Goal: Check status: Check status

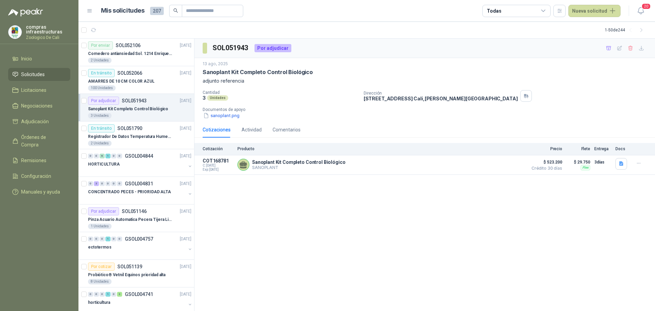
click at [40, 89] on span "Licitaciones" at bounding box center [33, 90] width 25 height 8
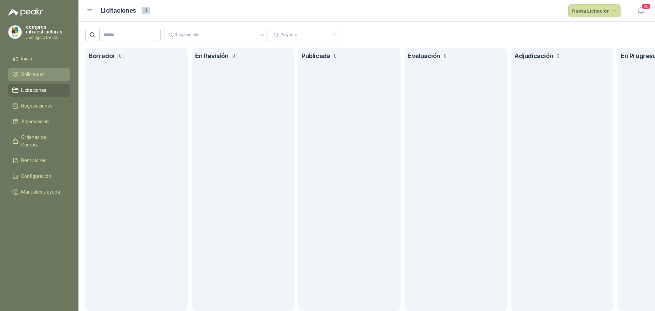
click at [49, 71] on li "Solicitudes" at bounding box center [39, 75] width 54 height 8
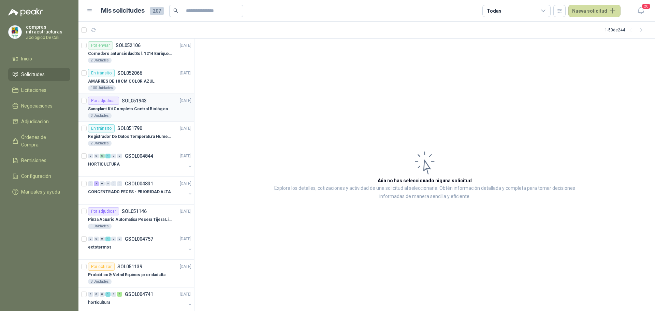
click at [139, 107] on p "Sanoplant Kit Completo Control Biológico" at bounding box center [128, 109] width 80 height 6
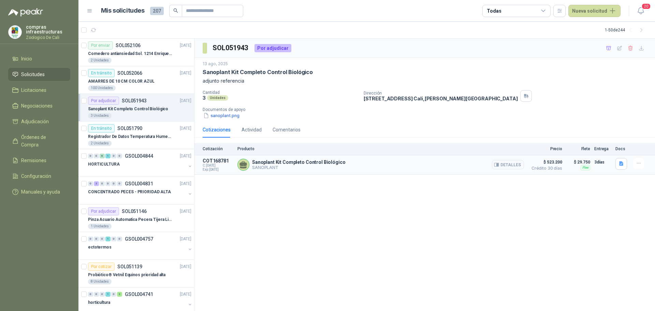
click at [517, 163] on button "Detalles" at bounding box center [508, 164] width 32 height 9
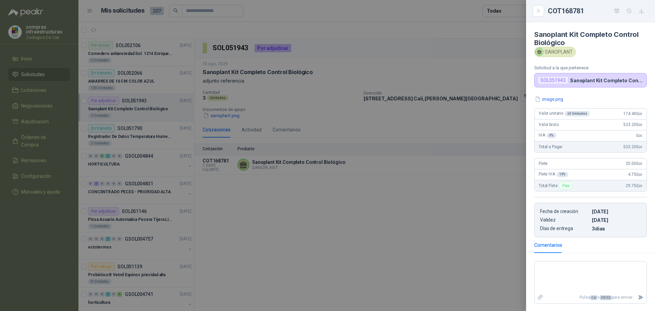
click at [459, 211] on div at bounding box center [327, 155] width 655 height 311
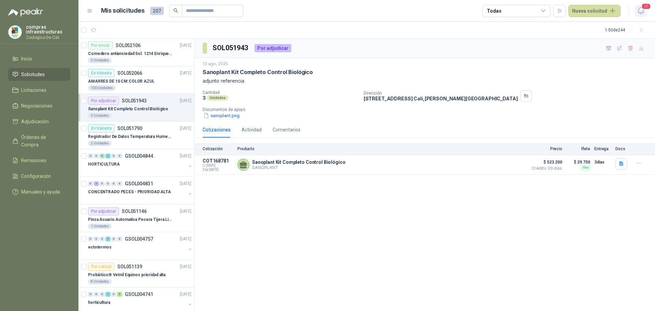
click at [639, 10] on icon "button" at bounding box center [640, 10] width 9 height 9
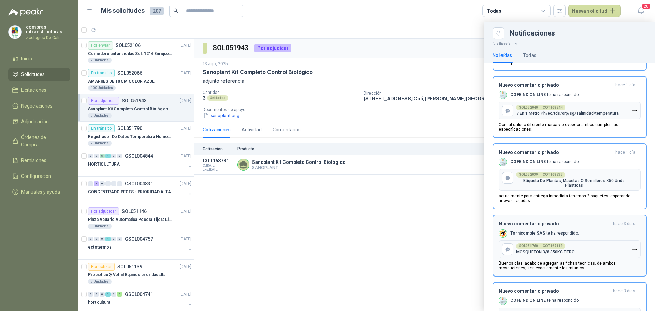
scroll to position [171, 0]
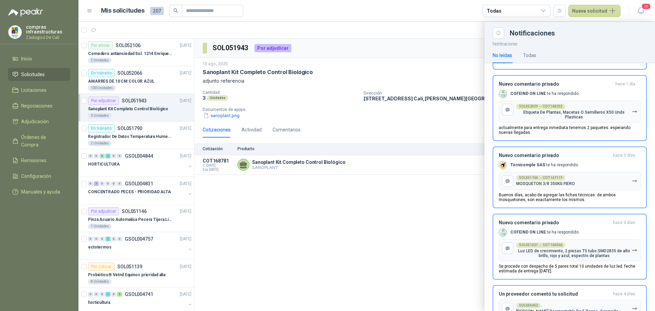
click at [337, 226] on div at bounding box center [366, 166] width 576 height 289
